Goal: Information Seeking & Learning: Learn about a topic

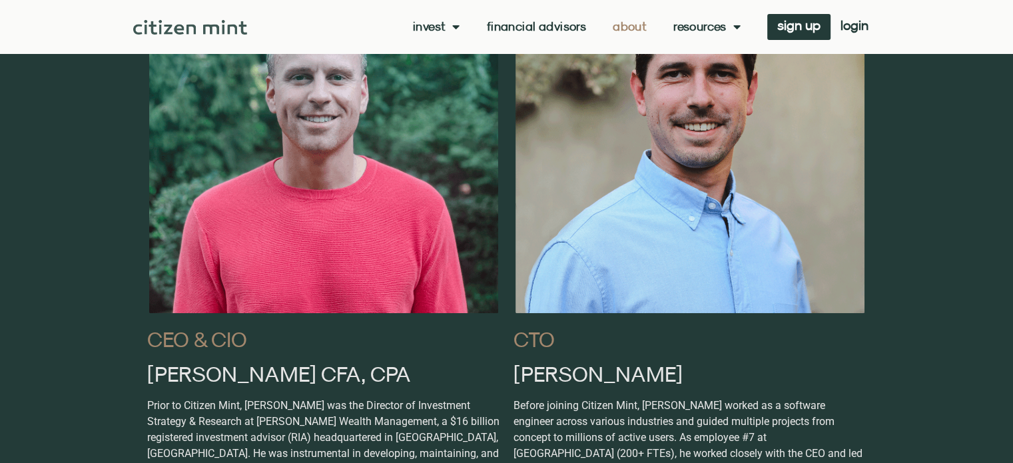
scroll to position [862, 0]
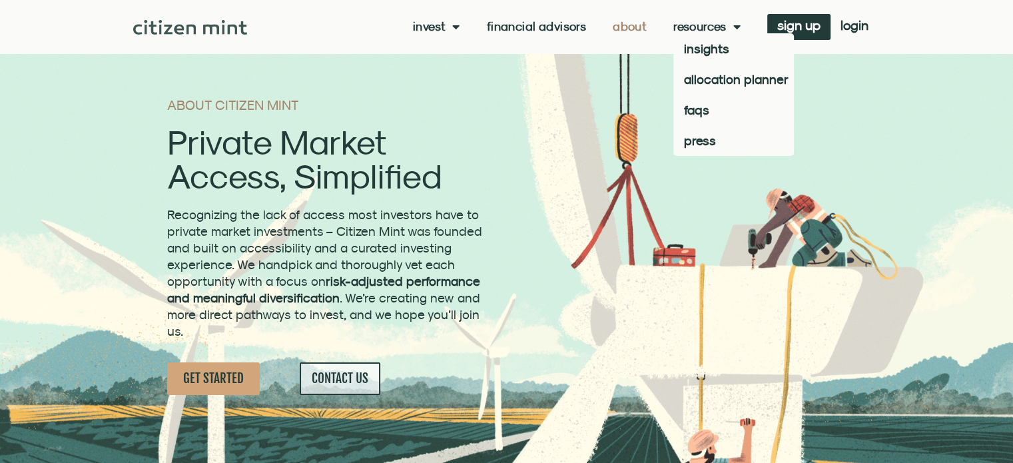
click at [734, 31] on span "Menu" at bounding box center [734, 26] width 14 height 25
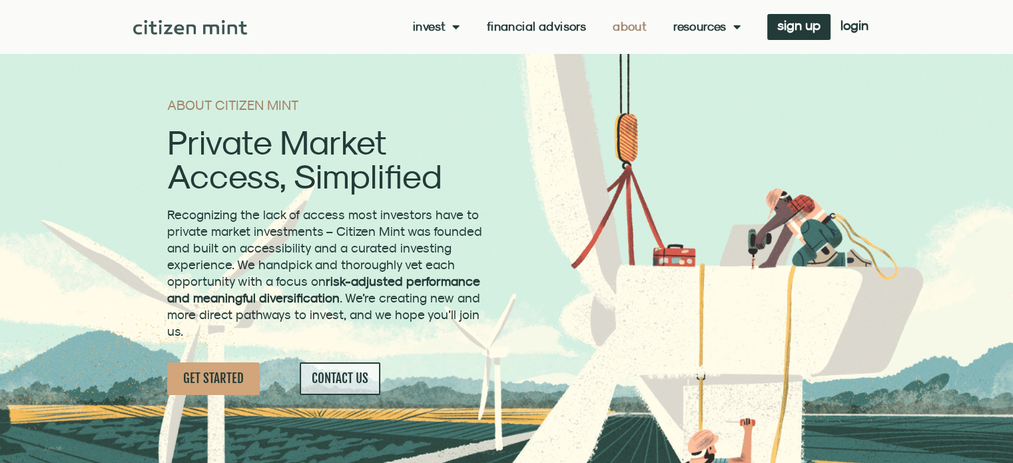
click at [734, 31] on span "Menu" at bounding box center [734, 26] width 14 height 25
click at [453, 50] on link "investments" at bounding box center [456, 48] width 87 height 31
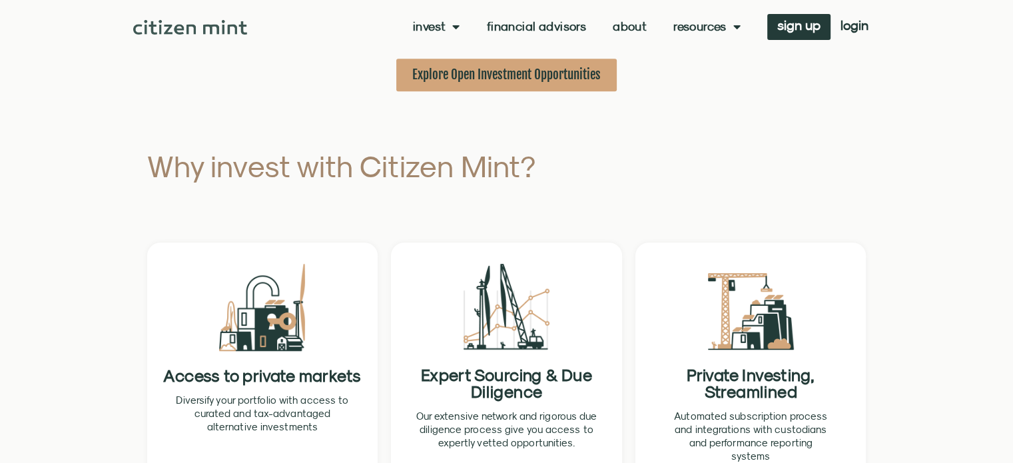
scroll to position [673, 0]
click at [447, 82] on span "Explore Open Investment Opportunities" at bounding box center [506, 75] width 188 height 17
click at [170, 37] on div "Invest investments how it works Financial Advisors About Resources insights all…" at bounding box center [506, 26] width 746 height 53
click at [170, 31] on img at bounding box center [190, 27] width 114 height 15
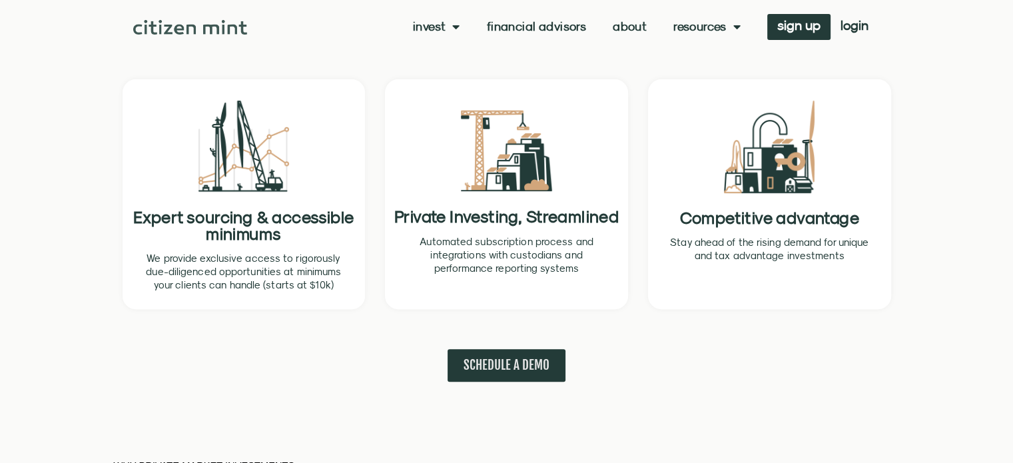
scroll to position [524, 0]
click at [562, 32] on link "Financial Advisors" at bounding box center [536, 26] width 99 height 13
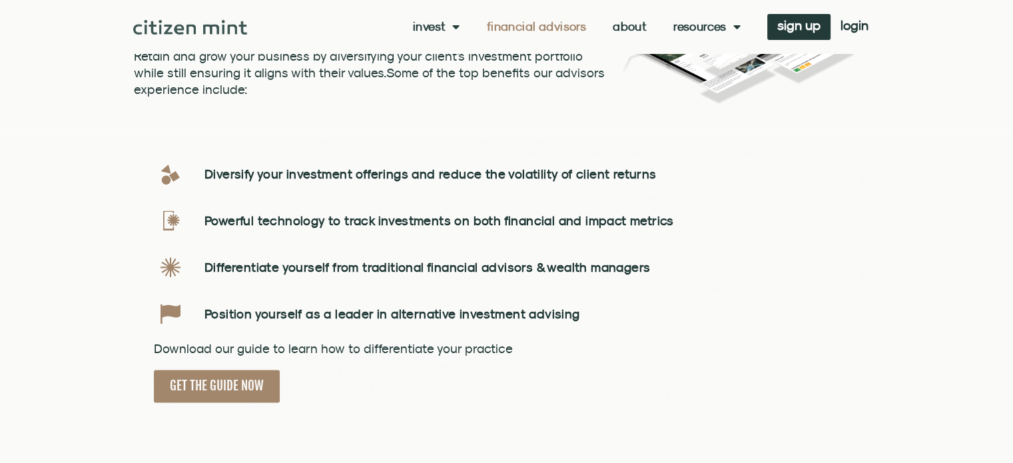
scroll to position [1798, 0]
